Goal: Transaction & Acquisition: Download file/media

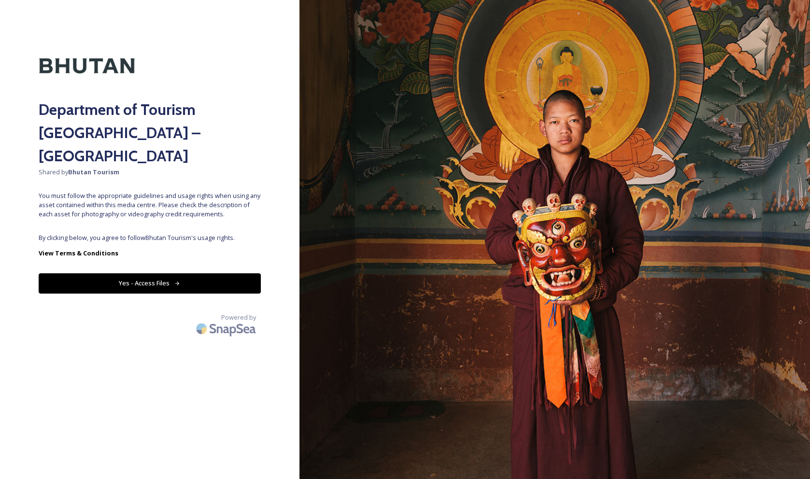
click at [151, 273] on button "Yes - Access Files" at bounding box center [150, 283] width 222 height 20
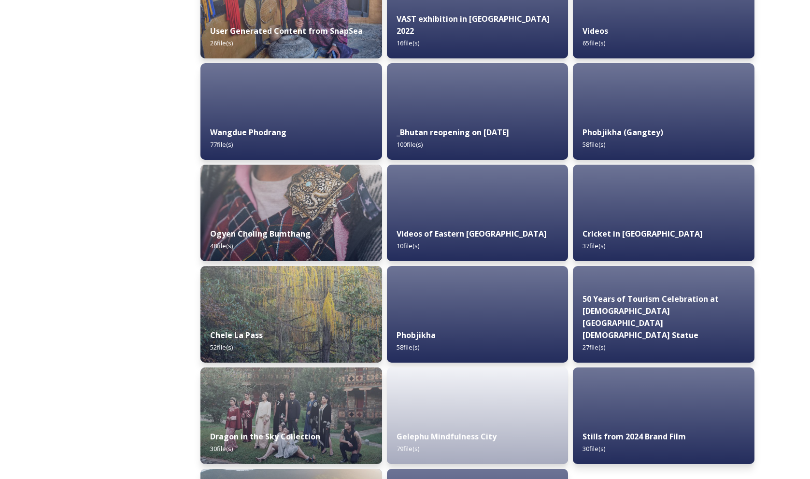
scroll to position [1505, 0]
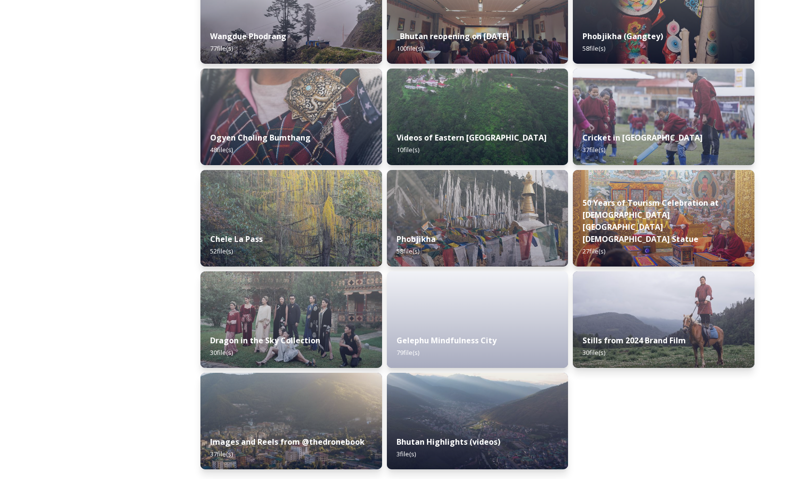
click at [455, 345] on strong "Gelephu Mindfulness City" at bounding box center [445, 341] width 102 height 11
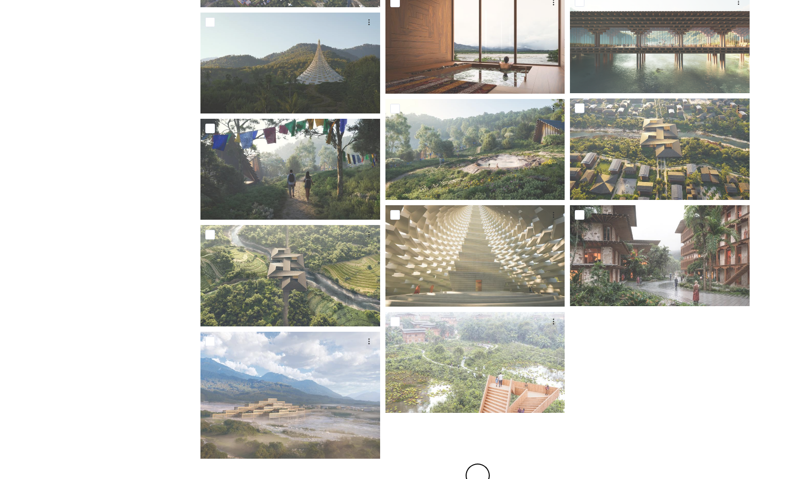
scroll to position [523, 0]
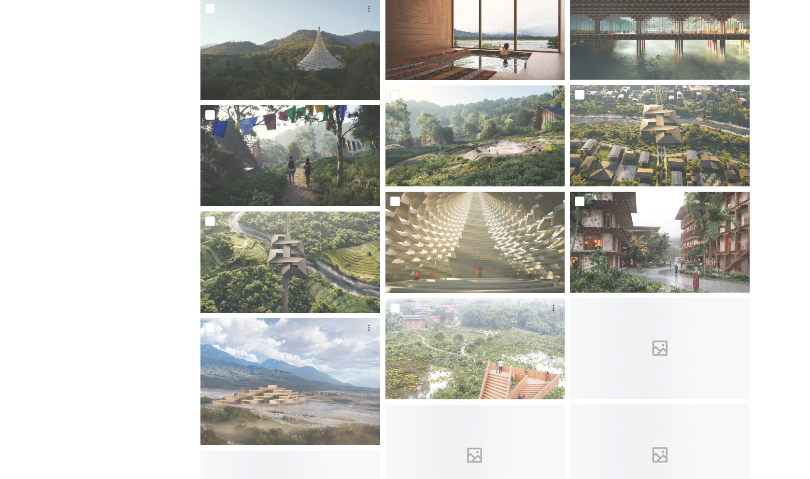
click at [30, 242] on div "Shared by: Bhutan Tourism A library of images, videos and other digital assets …" at bounding box center [405, 409] width 810 height 1629
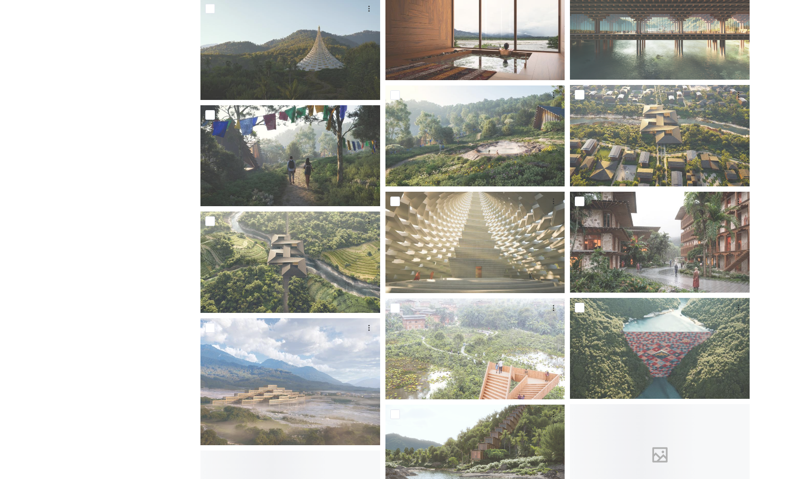
scroll to position [706, 0]
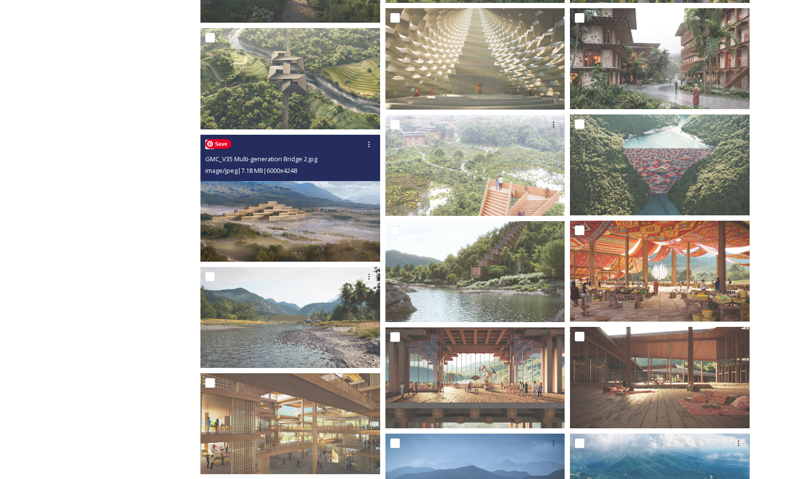
click at [285, 200] on img at bounding box center [290, 197] width 180 height 127
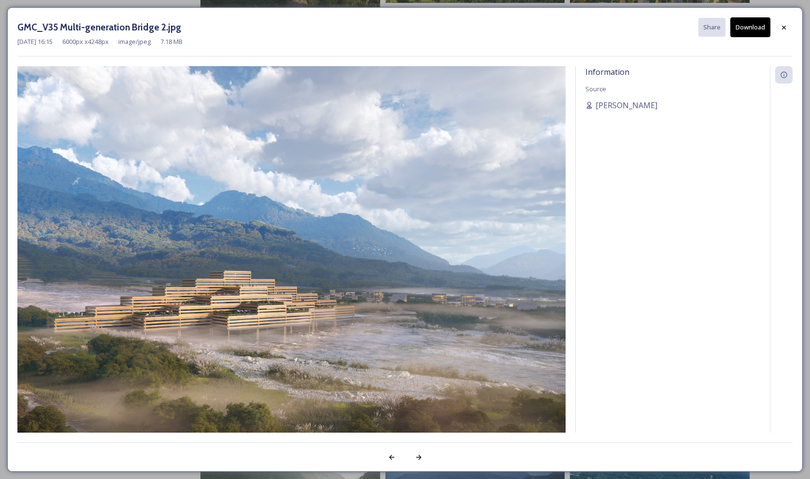
click at [749, 28] on button "Download" at bounding box center [750, 27] width 40 height 20
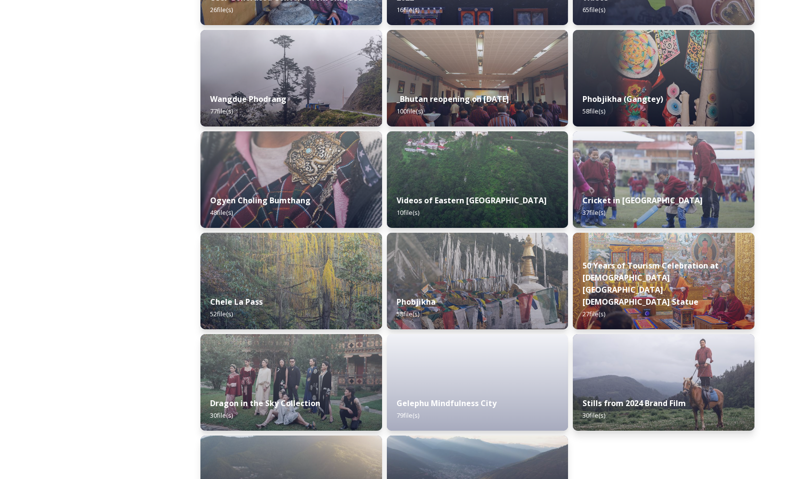
scroll to position [1505, 0]
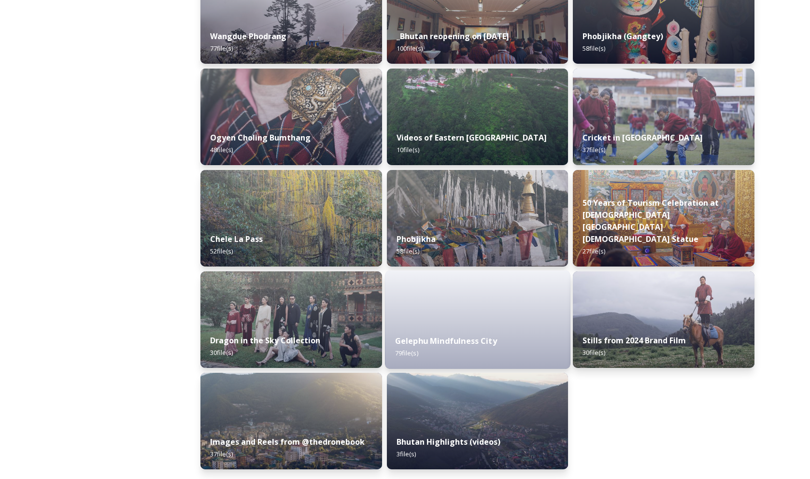
click at [463, 339] on strong "Gelephu Mindfulness City" at bounding box center [445, 341] width 102 height 11
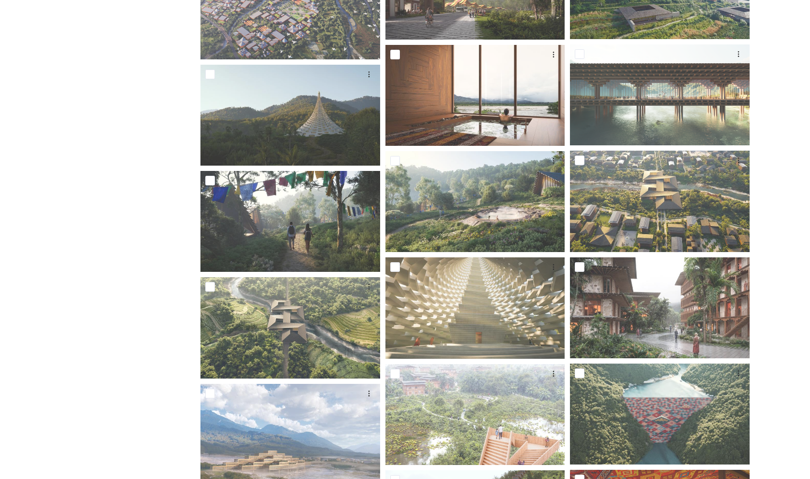
scroll to position [458, 0]
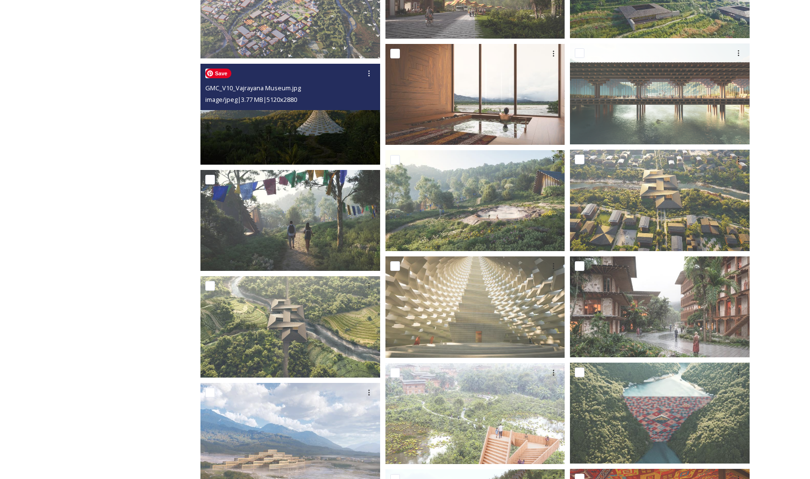
click at [320, 122] on img at bounding box center [290, 114] width 180 height 101
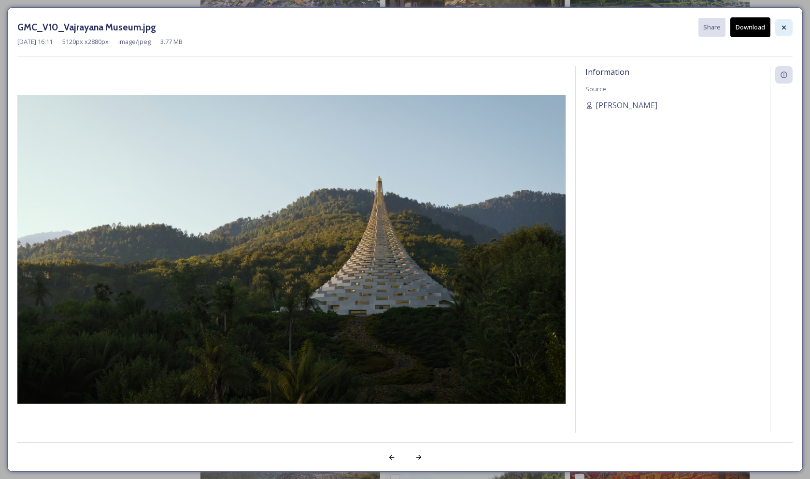
click at [783, 28] on icon at bounding box center [784, 27] width 4 height 4
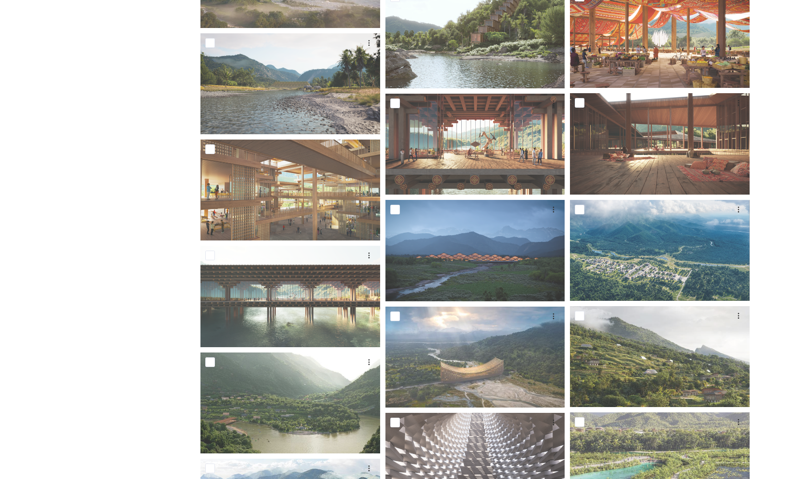
scroll to position [914, 0]
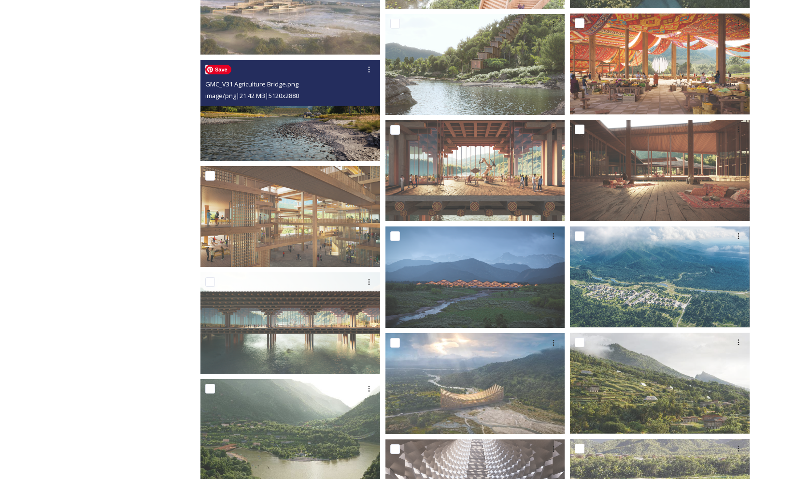
click at [311, 129] on img at bounding box center [290, 110] width 180 height 101
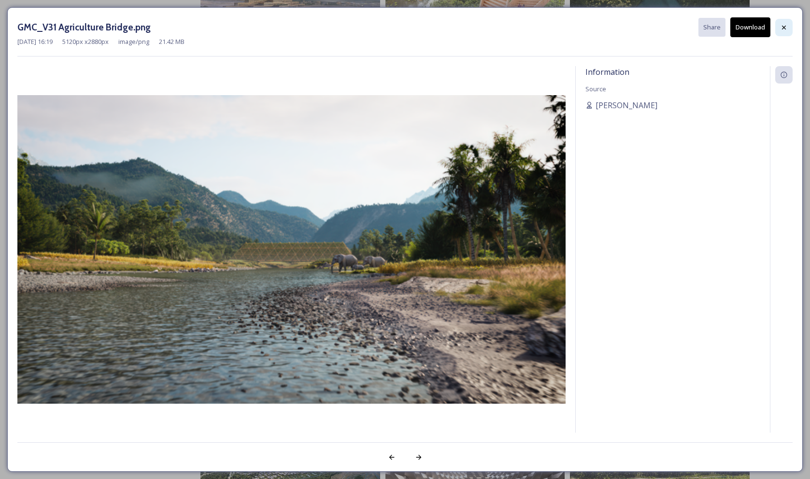
click at [784, 26] on icon at bounding box center [784, 28] width 8 height 8
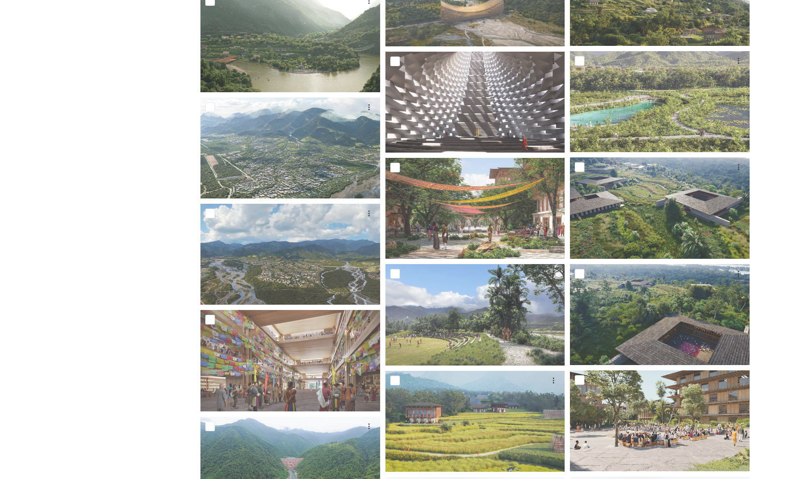
scroll to position [1311, 0]
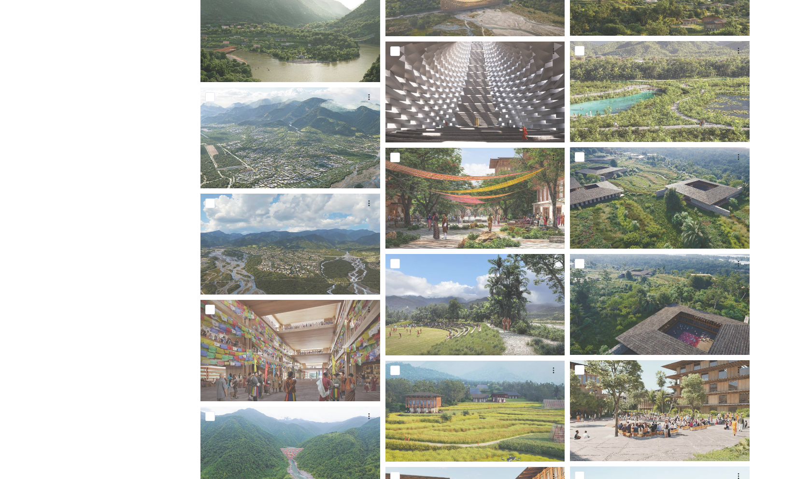
click at [79, 260] on div "Shared by: Bhutan Tourism A library of images, videos and other digital assets …" at bounding box center [108, 305] width 145 height 2998
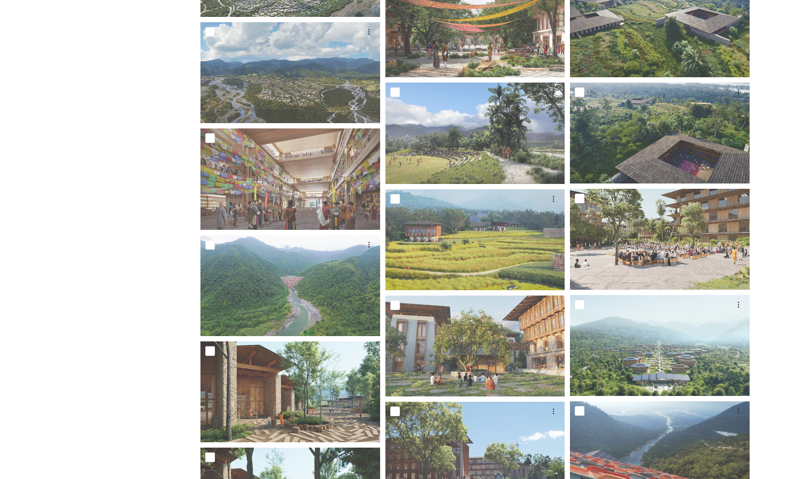
scroll to position [1554, 0]
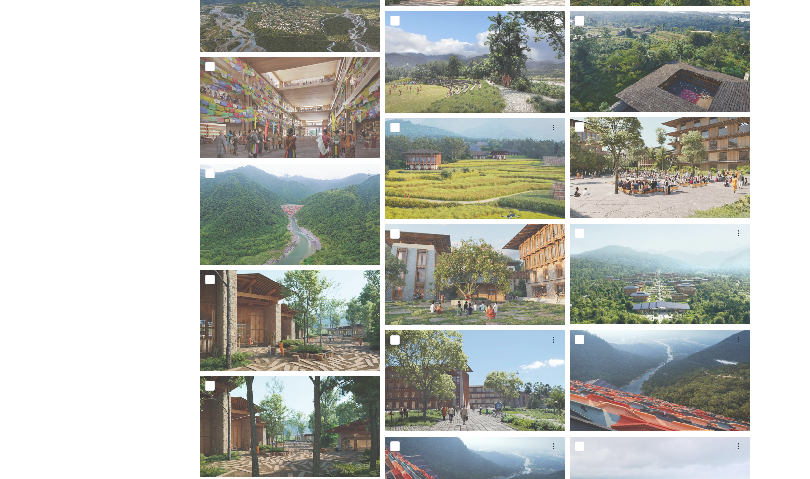
click at [42, 287] on div "Shared by: Bhutan Tourism A library of images, videos and other digital assets …" at bounding box center [108, 63] width 145 height 2998
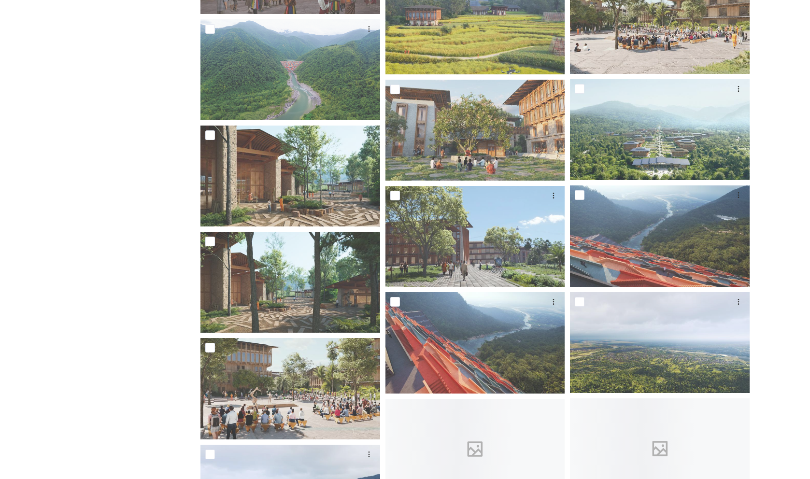
scroll to position [1703, 0]
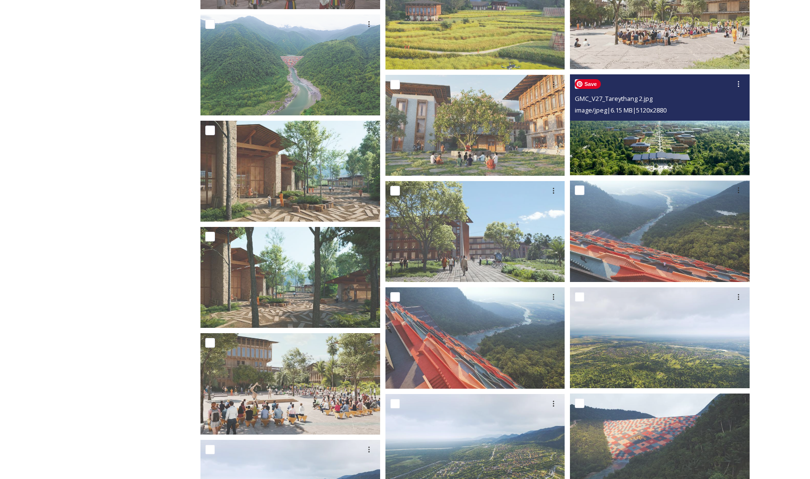
click at [682, 138] on img at bounding box center [660, 124] width 180 height 101
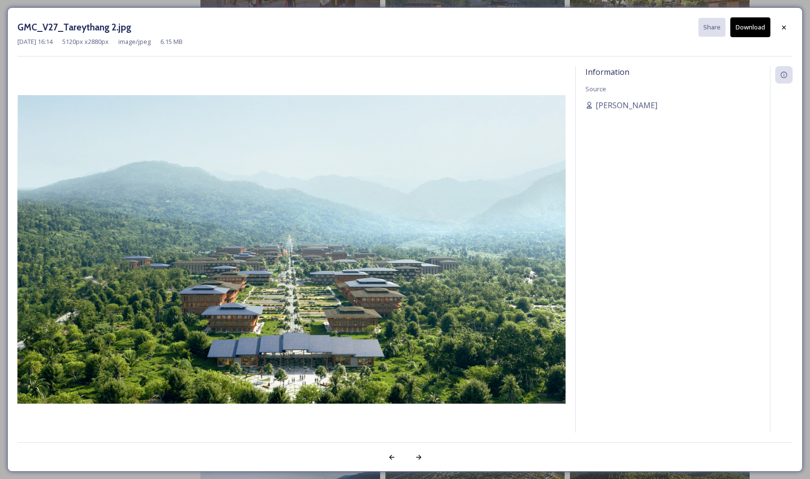
click at [749, 25] on button "Download" at bounding box center [750, 27] width 40 height 20
click at [783, 25] on icon at bounding box center [784, 28] width 8 height 8
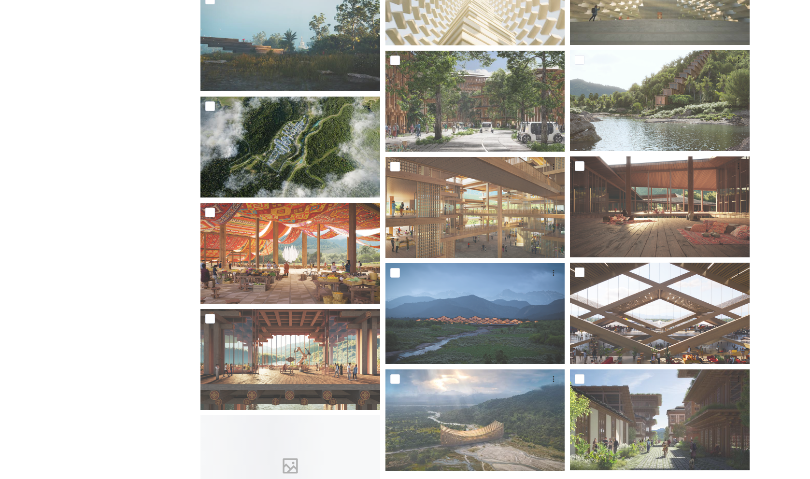
scroll to position [2479, 0]
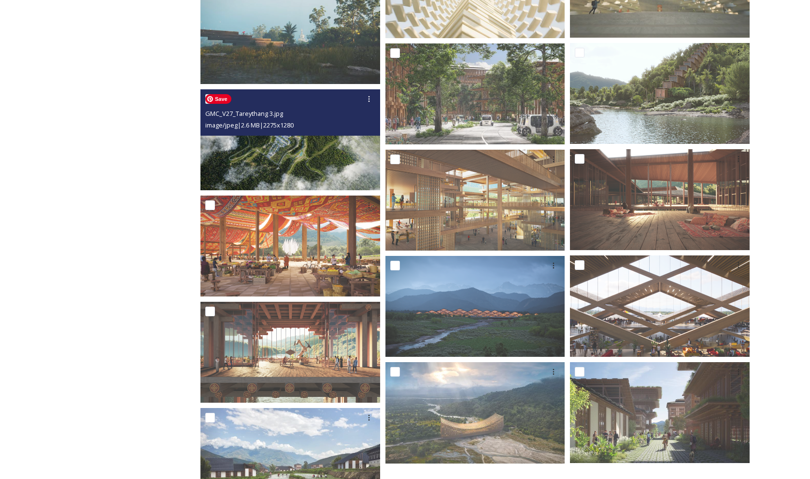
click at [326, 151] on img at bounding box center [290, 139] width 180 height 101
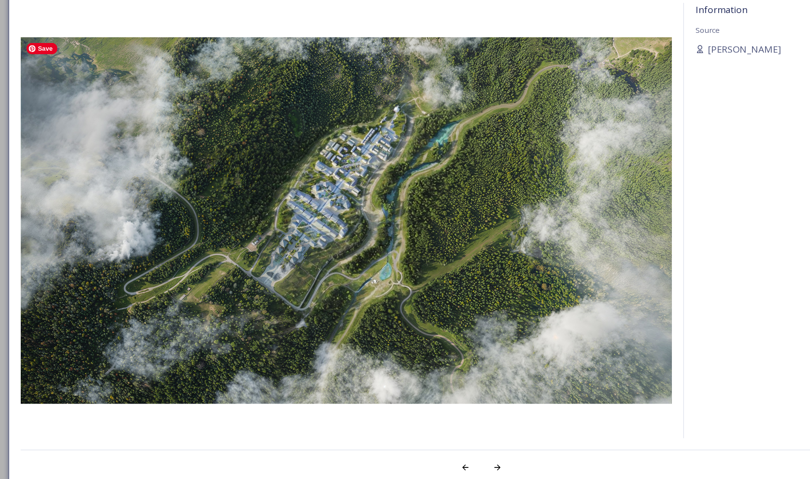
scroll to position [2479, 0]
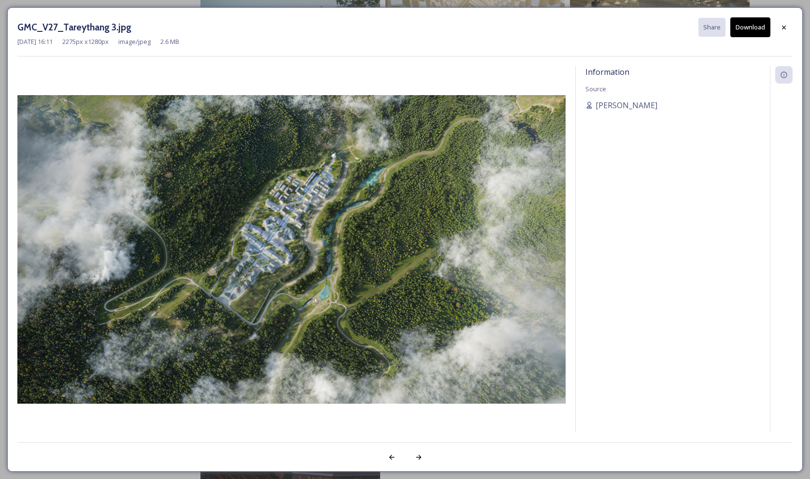
click at [749, 67] on div "Information Source [PERSON_NAME]" at bounding box center [673, 262] width 194 height 392
click at [747, 29] on button "Download" at bounding box center [750, 27] width 40 height 20
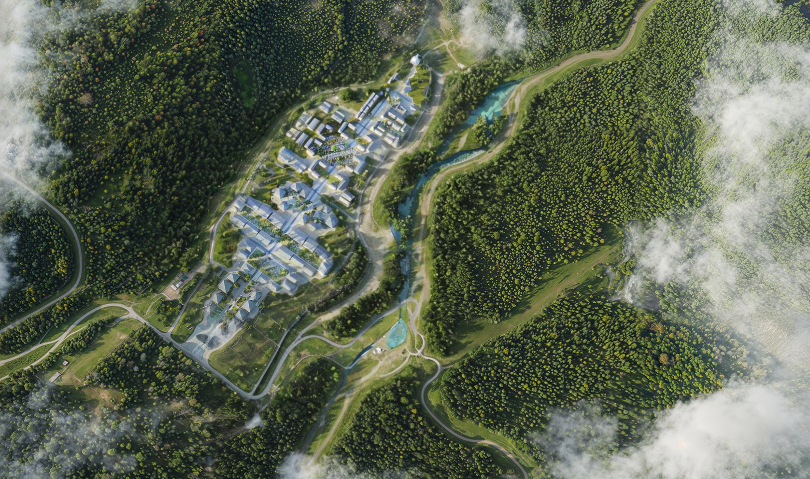
click at [225, 263] on img at bounding box center [291, 249] width 548 height 309
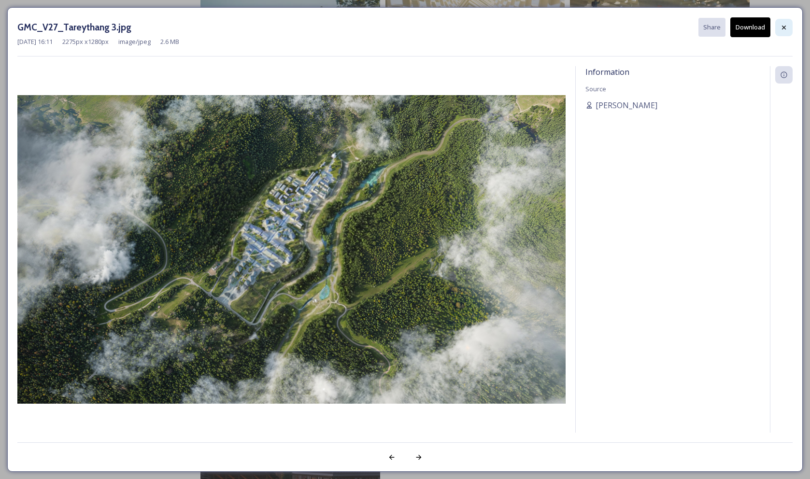
click at [783, 27] on icon at bounding box center [784, 28] width 8 height 8
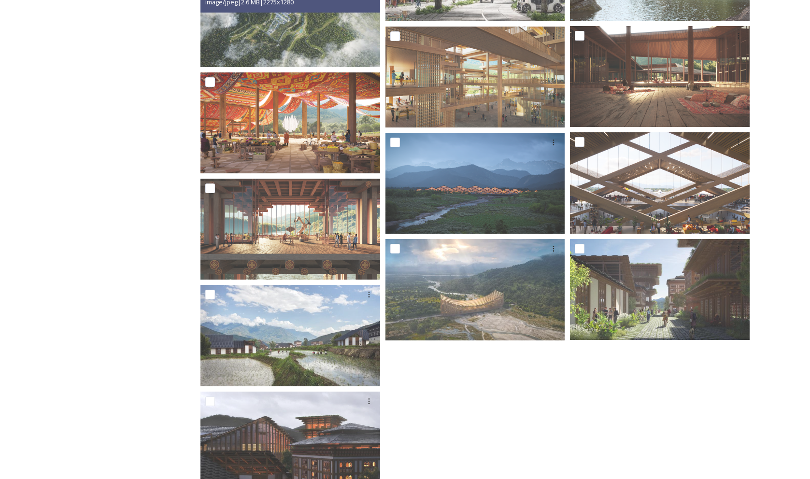
scroll to position [2637, 0]
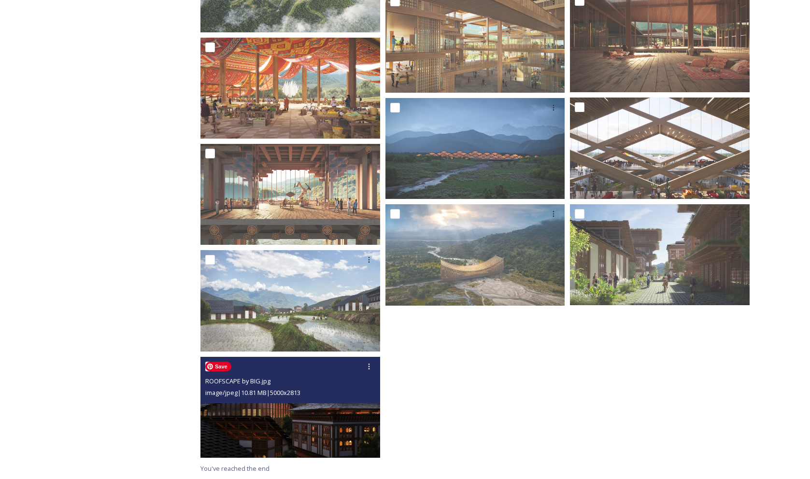
click at [341, 420] on img at bounding box center [290, 407] width 180 height 101
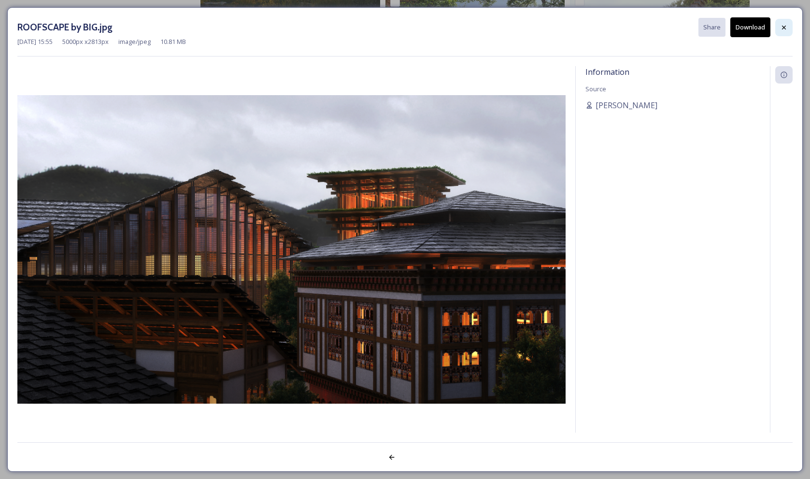
click at [783, 27] on icon at bounding box center [784, 27] width 4 height 4
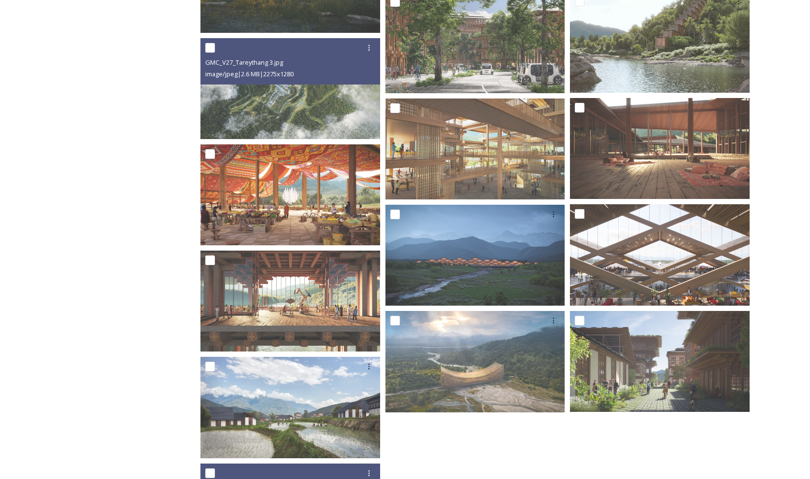
scroll to position [2637, 0]
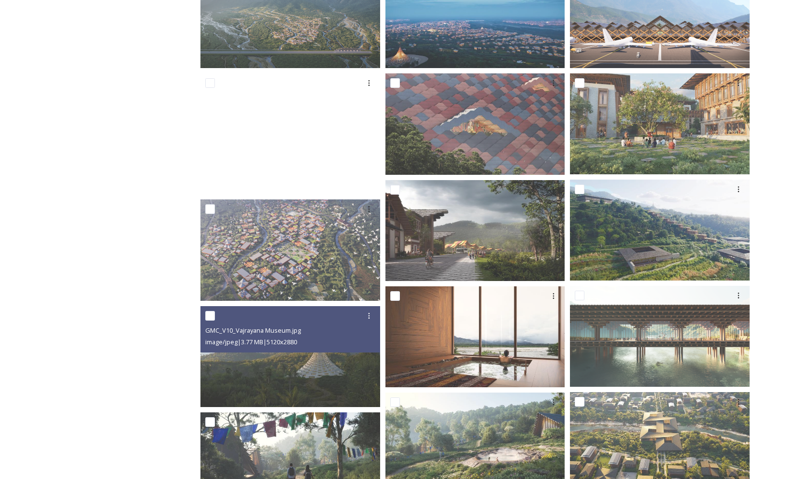
scroll to position [0, 0]
